Goal: Communication & Community: Ask a question

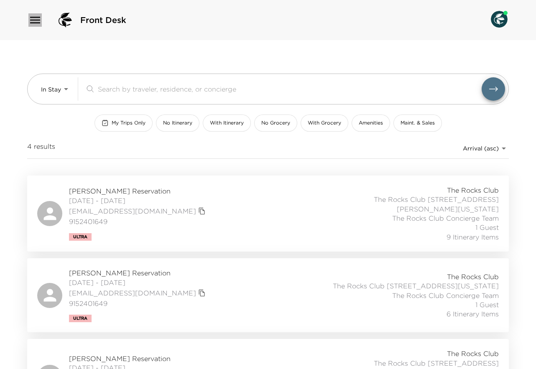
click at [30, 23] on icon "button" at bounding box center [34, 19] width 13 height 13
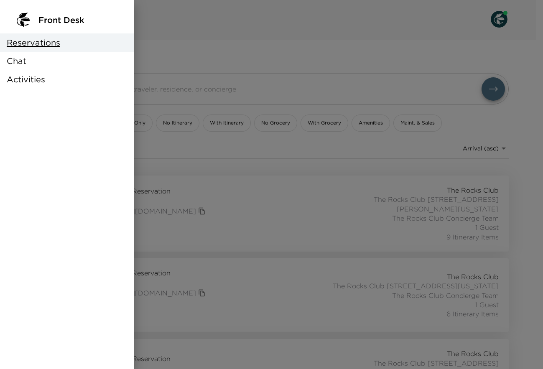
click at [28, 65] on div "Chat" at bounding box center [67, 61] width 134 height 18
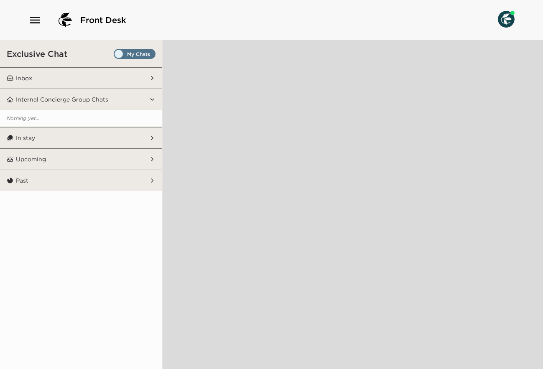
click at [123, 55] on span "Set all destinations" at bounding box center [135, 56] width 42 height 10
click at [115, 56] on input "Set all destinations" at bounding box center [115, 56] width 0 height 0
click at [81, 74] on button "Inbox" at bounding box center [81, 78] width 136 height 21
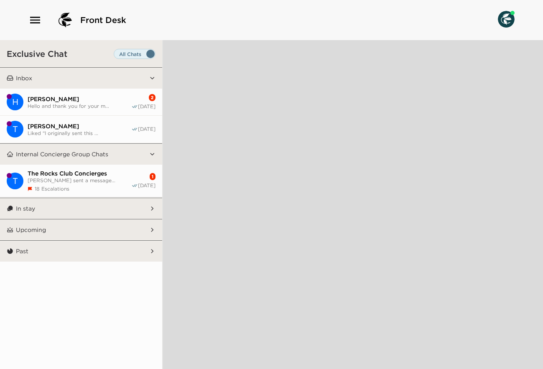
click at [90, 103] on span "Hello and thank you for your m..." at bounding box center [80, 106] width 104 height 6
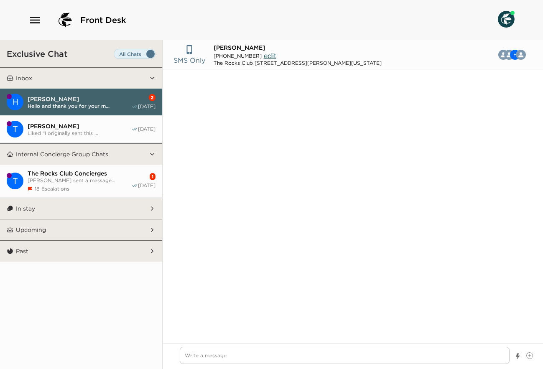
scroll to position [943, 0]
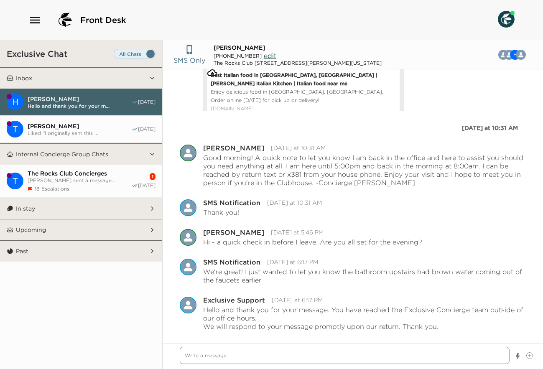
click at [233, 353] on textarea "Write a message" at bounding box center [345, 355] width 330 height 17
type textarea "x"
type textarea "G"
type textarea "x"
type textarea "Go"
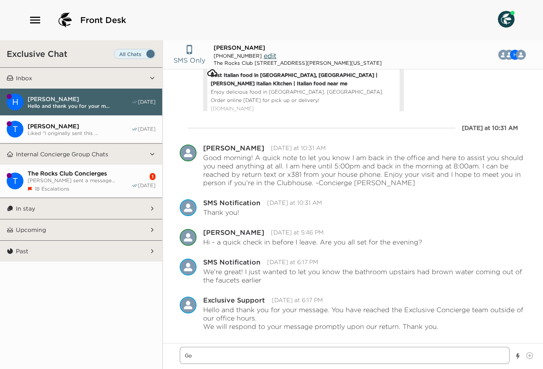
type textarea "x"
type textarea "Goo"
type textarea "x"
type textarea "Good"
type textarea "x"
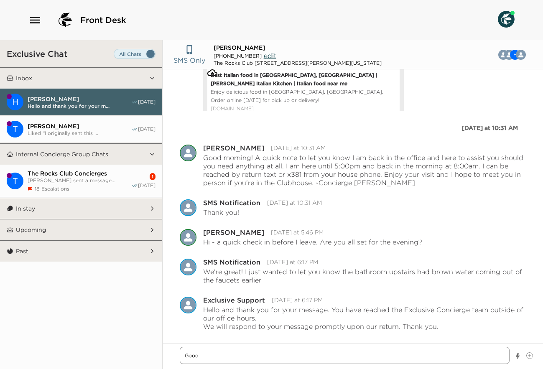
type textarea "Good"
type textarea "x"
type textarea "Good m"
type textarea "x"
type textarea "Good mo"
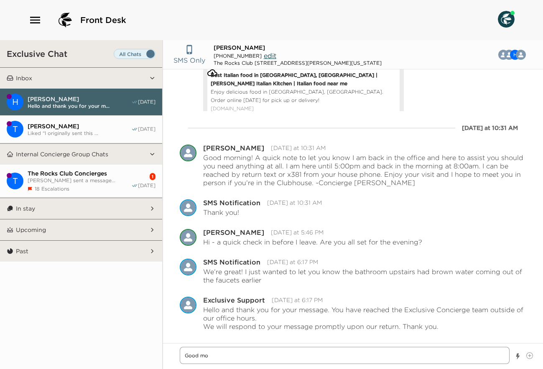
type textarea "x"
type textarea "Good mor"
type textarea "x"
type textarea "Good morn"
type textarea "x"
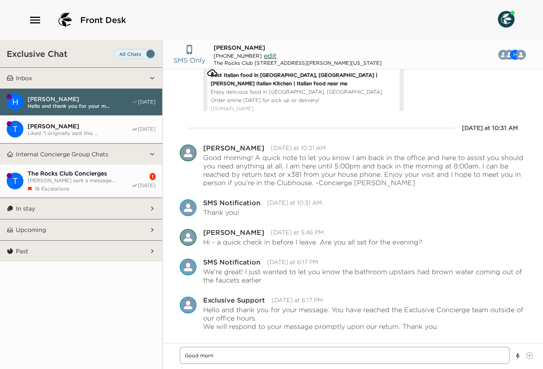
type textarea "Good morni"
type textarea "x"
type textarea "Good mornin"
type textarea "x"
type textarea "Good morning"
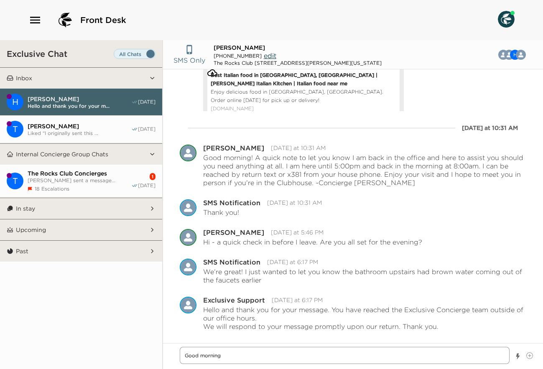
type textarea "x"
type textarea "Good morning!"
type textarea "x"
type textarea "Good morning!"
type textarea "x"
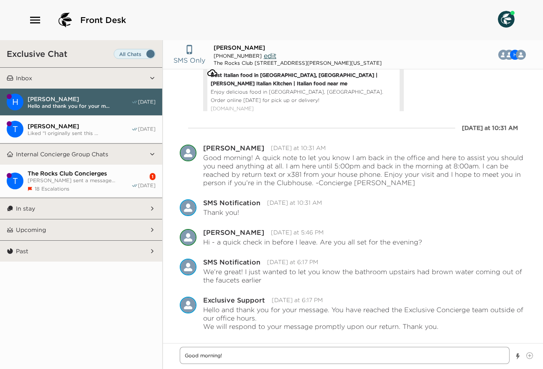
type textarea "Good morning!"
type textarea "x"
type textarea "Good morning! I"
type textarea "x"
type textarea "Good morning! I"
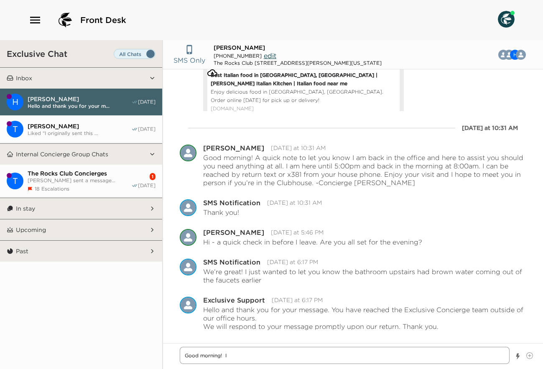
type textarea "x"
type textarea "Good morning! I a"
type textarea "x"
type textarea "Good morning! I am"
type textarea "x"
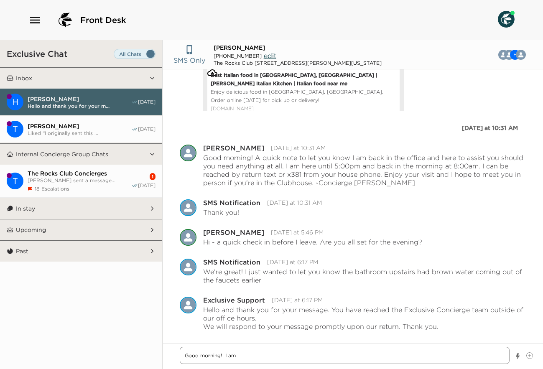
type textarea "Good morning! I am"
type textarea "x"
type textarea "Good morning! I am s"
type textarea "x"
type textarea "Good morning! I am so"
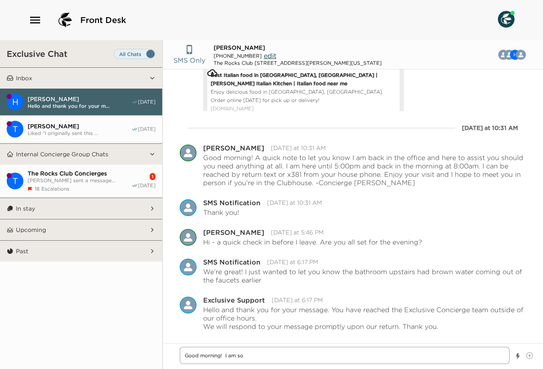
type textarea "x"
type textarea "Good morning! I am so"
type textarea "x"
type textarea "Good morning! I am so s"
type textarea "x"
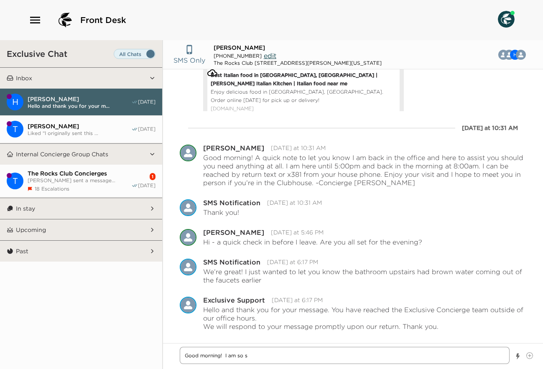
type textarea "Good morning! I am so so"
type textarea "x"
type textarea "Good morning! I am so sor"
type textarea "x"
type textarea "Good morning! I am so sorr"
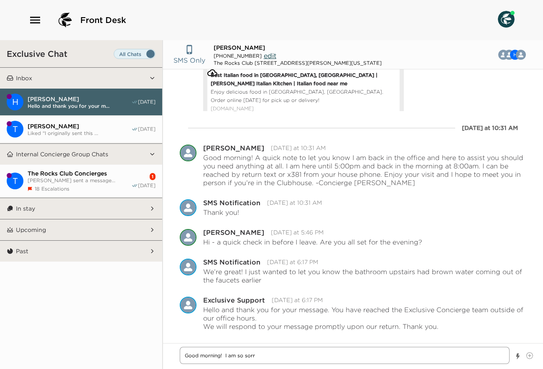
type textarea "x"
type textarea "Good morning! I am so sorry"
type textarea "x"
type textarea "Good morning! I am so sorry"
type textarea "x"
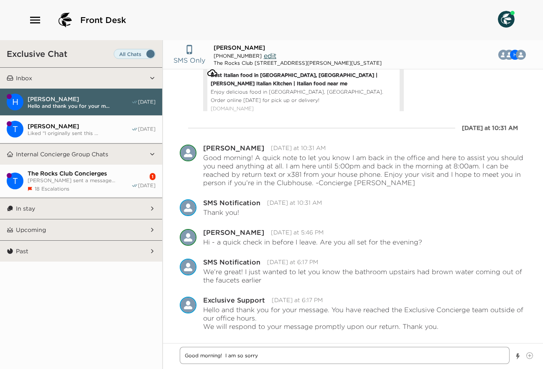
type textarea "Good morning! I am so sorry o"
type textarea "x"
type textarea "Good morning! I am so sorry on"
type textarea "x"
type textarea "Good morning! I am so sorry on"
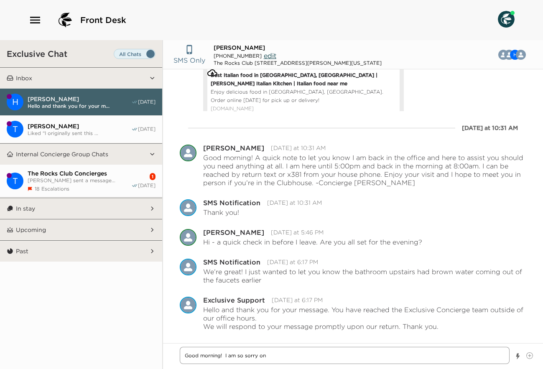
type textarea "x"
type textarea "Good morning! I am so sorry on t"
type textarea "x"
type textarea "Good morning! I am so sorry on th"
type textarea "x"
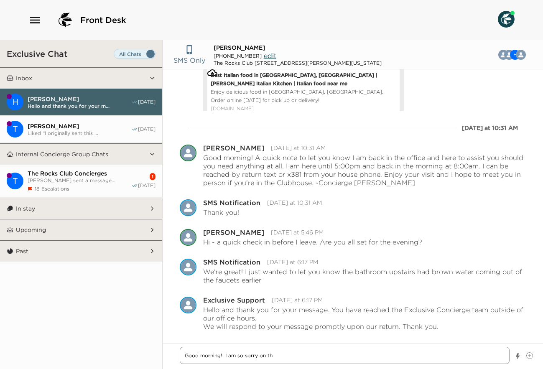
type textarea "Good morning! I am so sorry on the"
type textarea "x"
type textarea "Good morning! I am so sorry on the"
type textarea "x"
type textarea "Good morning! I am so sorry on the u"
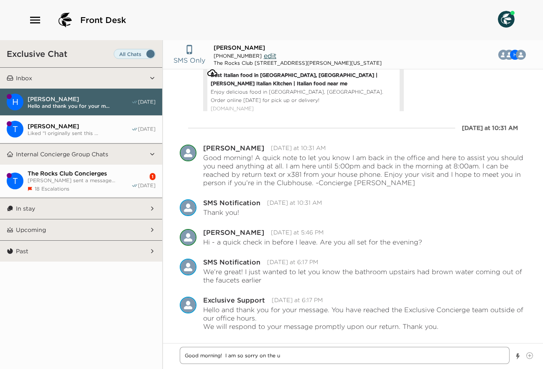
type textarea "x"
type textarea "Good morning! I am so sorry on the up"
type textarea "x"
type textarea "Good morning! I am so sorry on the ups"
type textarea "x"
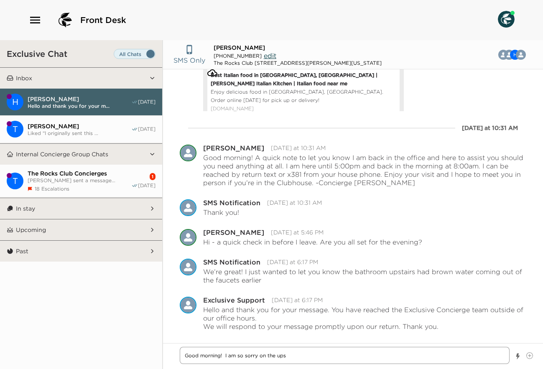
type textarea "Good morning! I am so sorry on the upst"
type textarea "x"
type textarea "Good morning! I am so sorry on the upsta"
type textarea "x"
type textarea "Good morning! I am so sorry on the upstai"
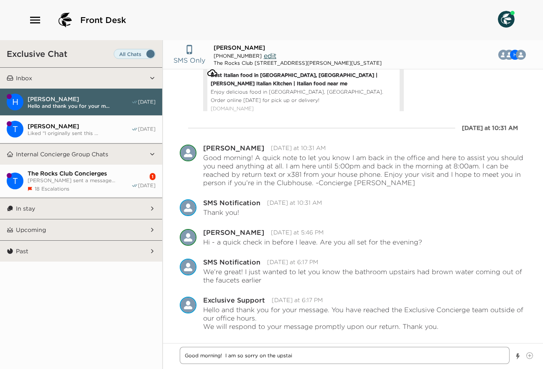
type textarea "x"
type textarea "Good morning! I am so sorry on the upstair"
type textarea "x"
type textarea "Good morning! I am so sorry on the upstairs"
type textarea "x"
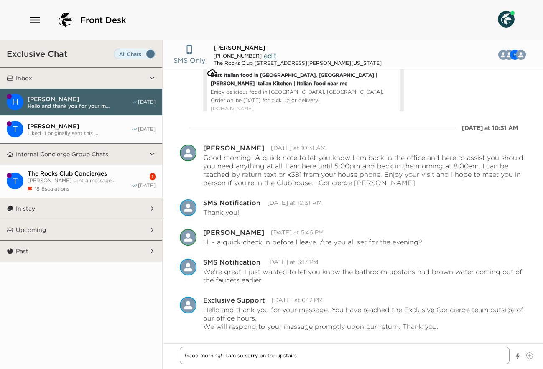
type textarea "Good morning! I am so sorry on the upstairs"
type textarea "x"
type textarea "Good morning! I am so sorry on the upstairs b"
type textarea "x"
type textarea "Good morning! I am so sorry on the upstairs ba"
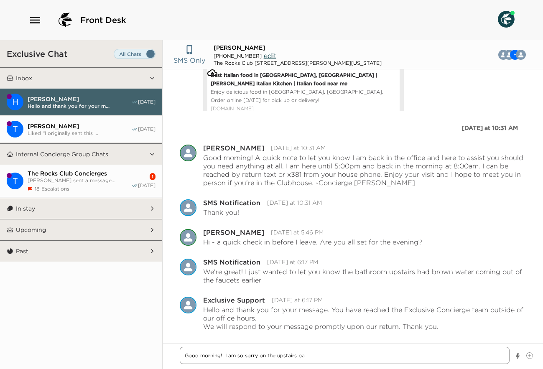
type textarea "x"
type textarea "Good morning! I am so sorry on the upstairs bat"
type textarea "x"
type textarea "Good morning! I am so sorry on the upstairs batg"
type textarea "x"
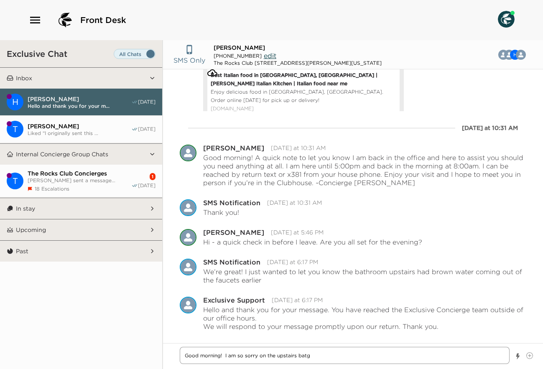
type textarea "Good morning! I am so sorry on the upstairs batgh"
type textarea "x"
type textarea "Good morning! I am so sorry on the upstairs batg"
type textarea "x"
type textarea "Good morning! I am so sorry on the upstairs bat"
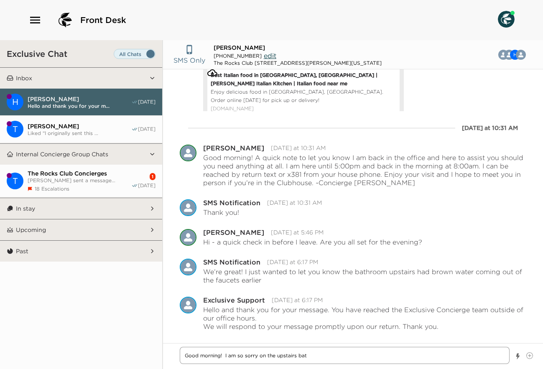
type textarea "x"
type textarea "Good morning! I am so sorry on the upstairs bath"
type textarea "x"
type textarea "Good morning! I am so sorry on the upstairs bathr"
type textarea "x"
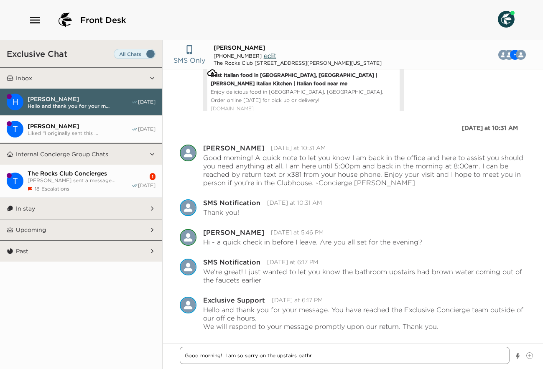
type textarea "Good morning! I am so sorry on the upstairs bathro"
type textarea "x"
type textarea "Good morning! I am so sorry on the upstairs bathroo"
type textarea "x"
type textarea "Good morning! I am so sorry on the upstairs bathroom"
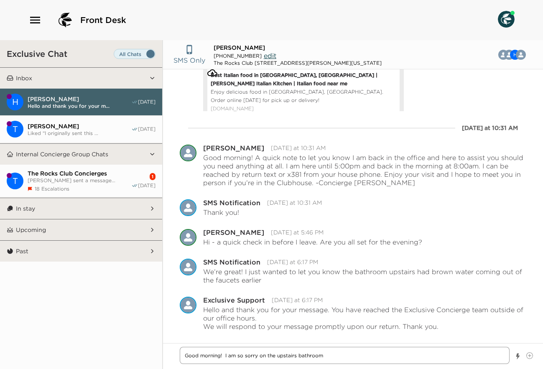
type textarea "x"
type textarea "Good morning! I am so sorry on the upstairs bathroom"
type textarea "x"
type textarea "Good morning! I am so sorry on the upstairs bathroom w"
type textarea "x"
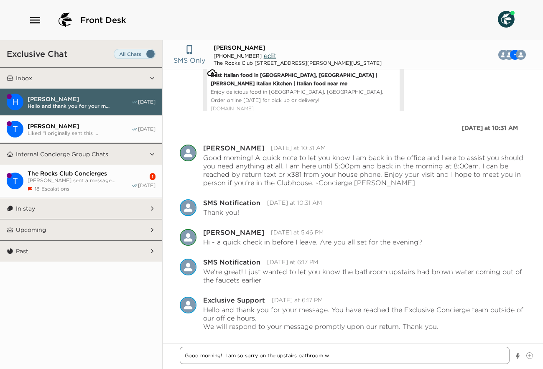
type textarea "Good morning! I am so sorry on the upstairs bathroom wa"
type textarea "x"
type textarea "Good morning! I am so sorry on the upstairs bathroom wat"
type textarea "x"
type textarea "Good morning! I am so sorry on the upstairs bathroom wate"
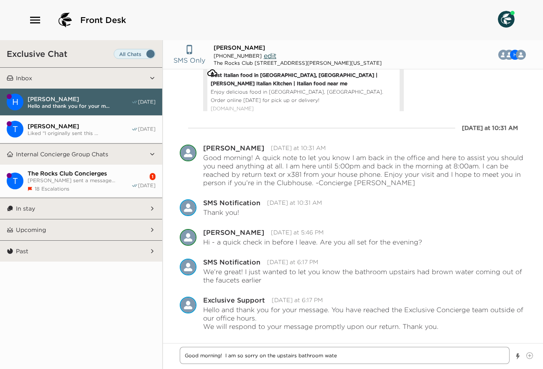
type textarea "x"
type textarea "Good morning! I am so sorry on the upstairs bathroom water"
type textarea "x"
type textarea "Good morning! I am so sorry on the upstairs bathroom water!"
type textarea "x"
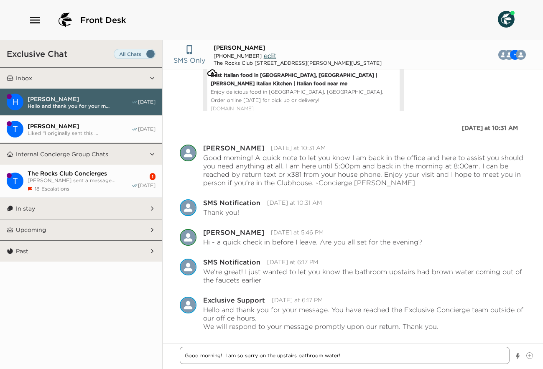
type textarea "Good morning! I am so sorry on the upstairs bathroom water!"
type textarea "x"
type textarea "Good morning! I am so sorry on the upstairs bathroom water!"
type textarea "x"
type textarea "Good morning! I am so sorry on the upstairs bathroom water! C"
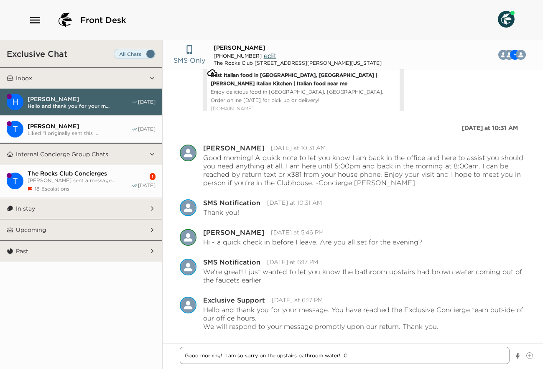
type textarea "x"
type textarea "Good morning! I am so sorry on the upstairs bathroom water! Ca"
type textarea "x"
type textarea "Good morning! I am so sorry on the upstairs bathroom water! Can"
type textarea "x"
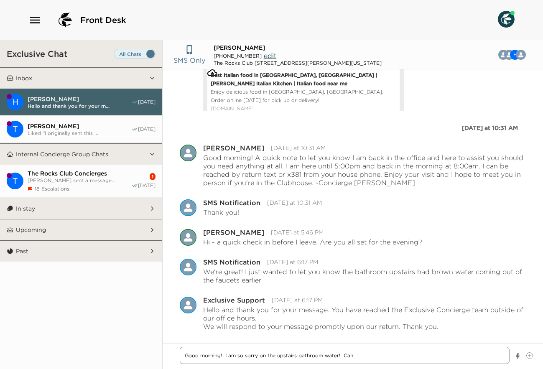
type textarea "Good morning! I am so sorry on the upstairs bathroom water! Can"
type textarea "x"
type textarea "Good morning! I am so sorry on the upstairs bathroom water! Can I"
type textarea "x"
type textarea "Good morning! I am so sorry on the upstairs bathroom water! Can I"
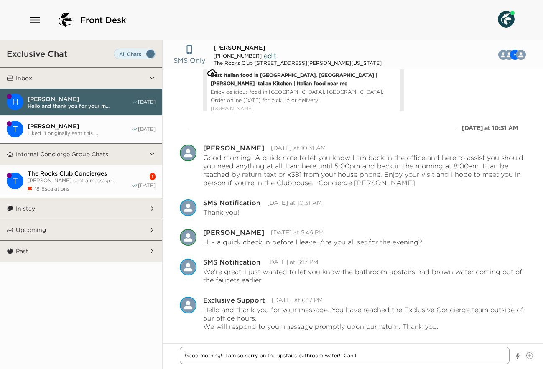
type textarea "x"
type textarea "Good morning! I am so sorry on the upstairs bathroom water! Can I s"
type textarea "x"
type textarea "Good morning! I am so sorry on the upstairs bathroom water! Can I se"
type textarea "x"
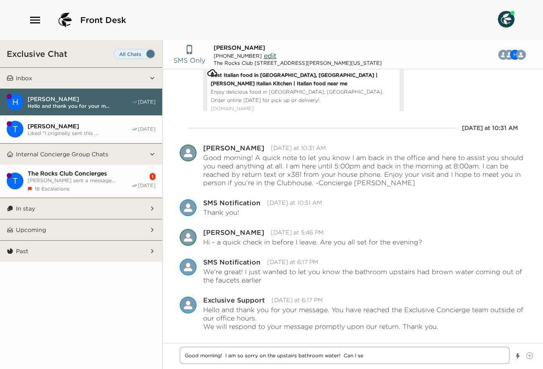
type textarea "Good morning! I am so sorry on the upstairs bathroom water! Can I sen"
type textarea "x"
type textarea "Good morning! I am so sorry on the upstairs bathroom water! Can I send"
type textarea "x"
type textarea "Good morning! I am so sorry on the upstairs bathroom water! Can I send"
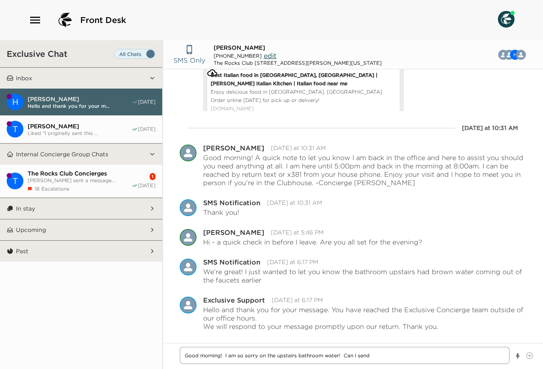
type textarea "x"
type textarea "Good morning! I am so sorry on the upstairs bathroom water! Can I send M"
type textarea "x"
type textarea "Good morning! I am so sorry on the upstairs bathroom water! Can I send Ma"
type textarea "x"
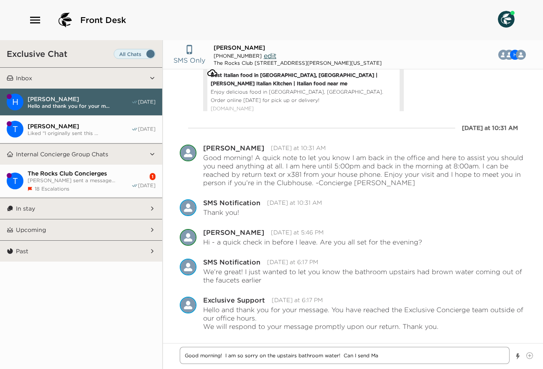
type textarea "Good morning! I am so sorry on the upstairs bathroom water! Can I send Mai"
type textarea "x"
type textarea "Good morning! I am so sorry on the upstairs bathroom water! Can I send Main"
type textarea "x"
type textarea "Good morning! I am so sorry on the upstairs bathroom water! Can I send Maint"
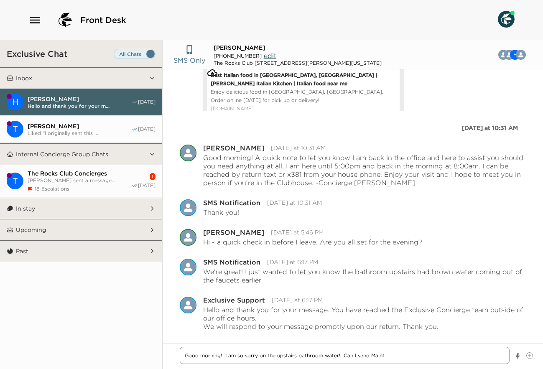
type textarea "x"
type textarea "Good morning! I am so sorry on the upstairs bathroom water! Can I send Mainte"
type textarea "x"
type textarea "Good morning! I am so sorry on the upstairs bathroom water! Can I send Mainten"
type textarea "x"
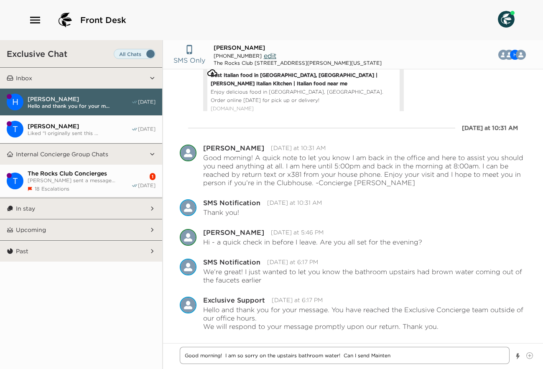
type textarea "Good morning! I am so sorry on the upstairs bathroom water! Can I send Maintena"
type textarea "x"
type textarea "Good morning! I am so sorry on the upstairs bathroom water! Can I send Maintenan"
type textarea "x"
type textarea "Good morning! I am so sorry on the upstairs bathroom water! Can I send Maintena…"
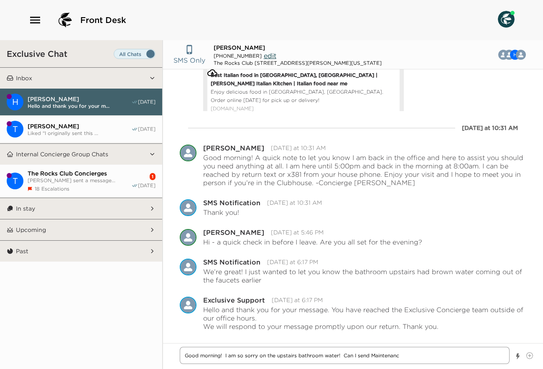
type textarea "x"
type textarea "Good morning! I am so sorry on the upstairs bathroom water! Can I send Maintena…"
type textarea "x"
type textarea "Good morning! I am so sorry on the upstairs bathroom water! Can I send Maintena…"
type textarea "x"
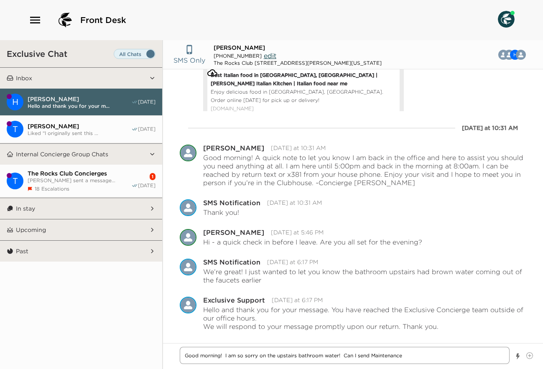
type textarea "Good morning! I am so sorry on the upstairs bathroom water! Can I send Maintena…"
type textarea "x"
type textarea "Good morning! I am so sorry on the upstairs bathroom water! Can I send Maintena…"
type textarea "x"
type textarea "Good morning! I am so sorry on the upstairs bathroom water! Can I send Maintena…"
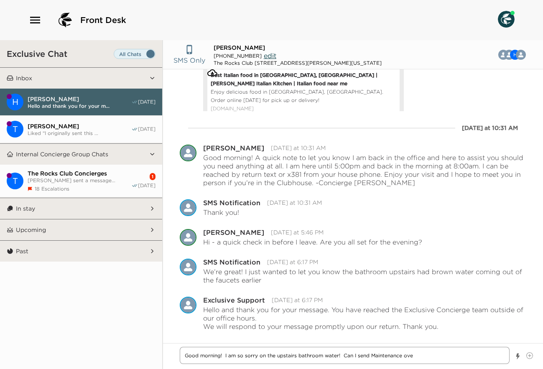
type textarea "x"
type textarea "Good morning! I am so sorry on the upstairs bathroom water! Can I send Maintena…"
type textarea "x"
type textarea "Good morning! I am so sorry on the upstairs bathroom water! Can I send Maintena…"
type textarea "x"
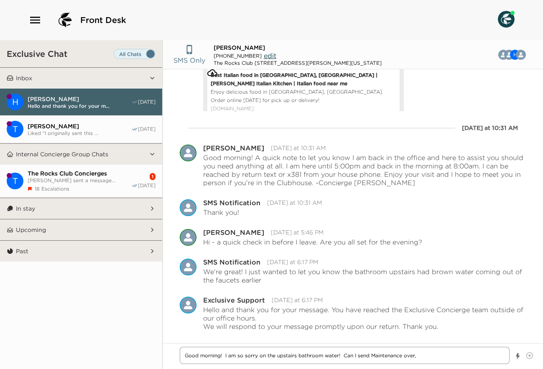
type textarea "Good morning! I am so sorry on the upstairs bathroom water! Can I send Maintena…"
type textarea "x"
type textarea "Good morning! I am so sorry on the upstairs bathroom water! Can I send Maintena…"
type textarea "x"
type textarea "Good morning! I am so sorry on the upstairs bathroom water! Can I send Maintena…"
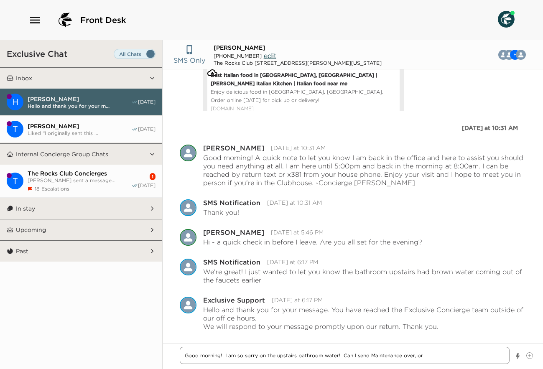
type textarea "x"
type textarea "Good morning! I am so sorry on the upstairs bathroom water! Can I send Maintena…"
type textarea "x"
type textarea "Good morning! I am so sorry on the upstairs bathroom water! Can I send Maintena…"
type textarea "x"
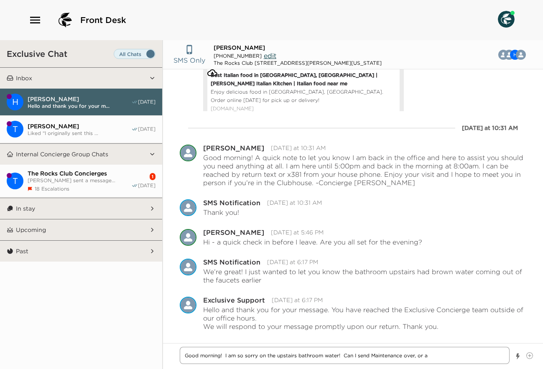
type textarea "Good morning! I am so sorry on the upstairs bathroom water! Can I send Maintena…"
